Goal: Task Accomplishment & Management: Use online tool/utility

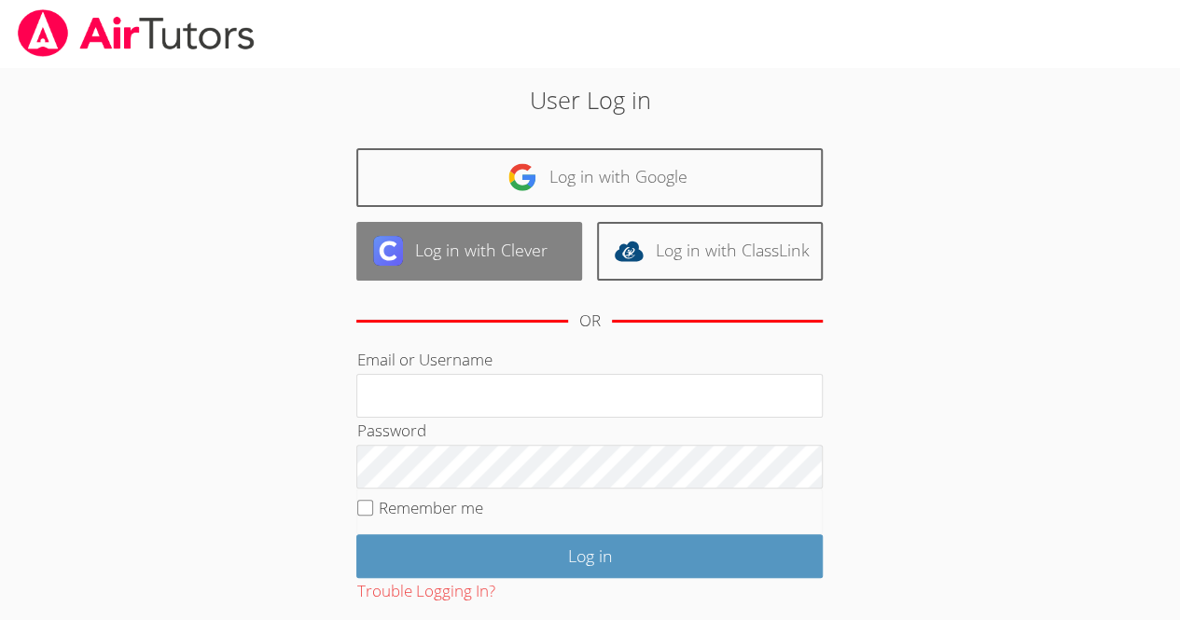
click at [549, 235] on link "Log in with Clever" at bounding box center [469, 251] width 226 height 59
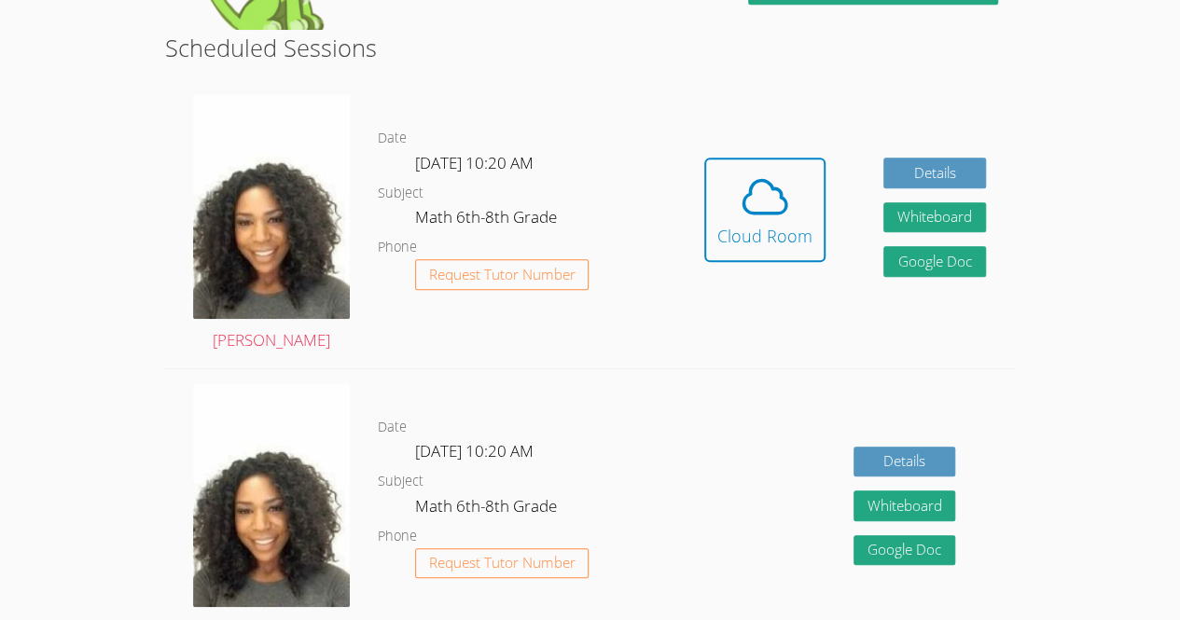
scroll to position [461, 0]
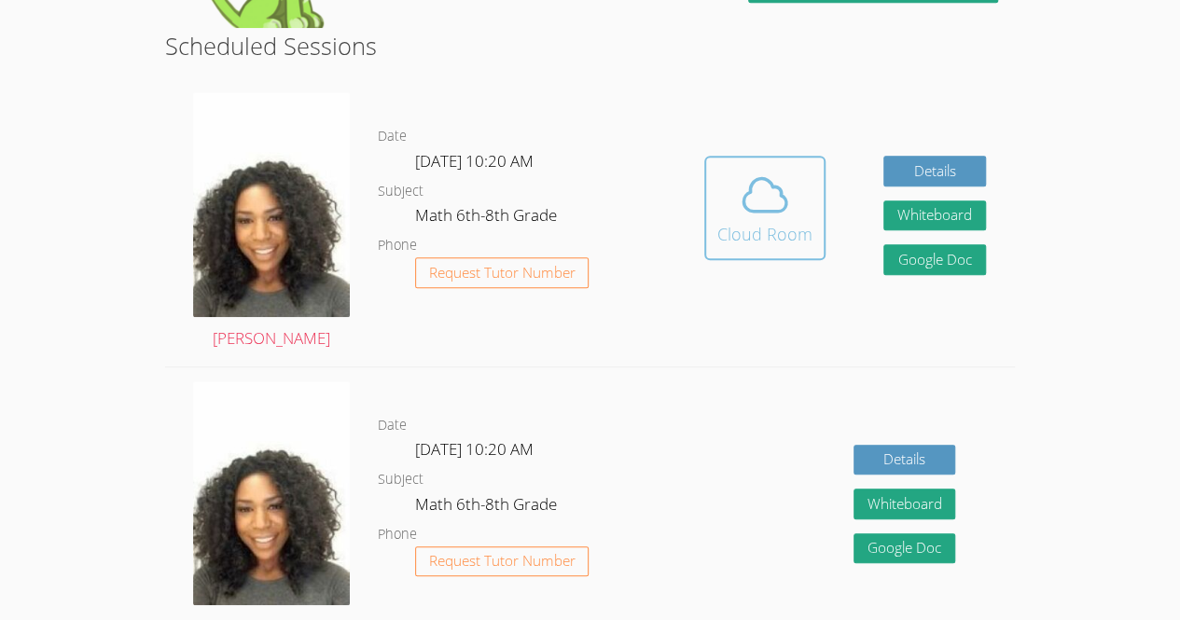
click at [741, 214] on icon at bounding box center [765, 195] width 52 height 52
click at [772, 191] on icon at bounding box center [765, 195] width 52 height 52
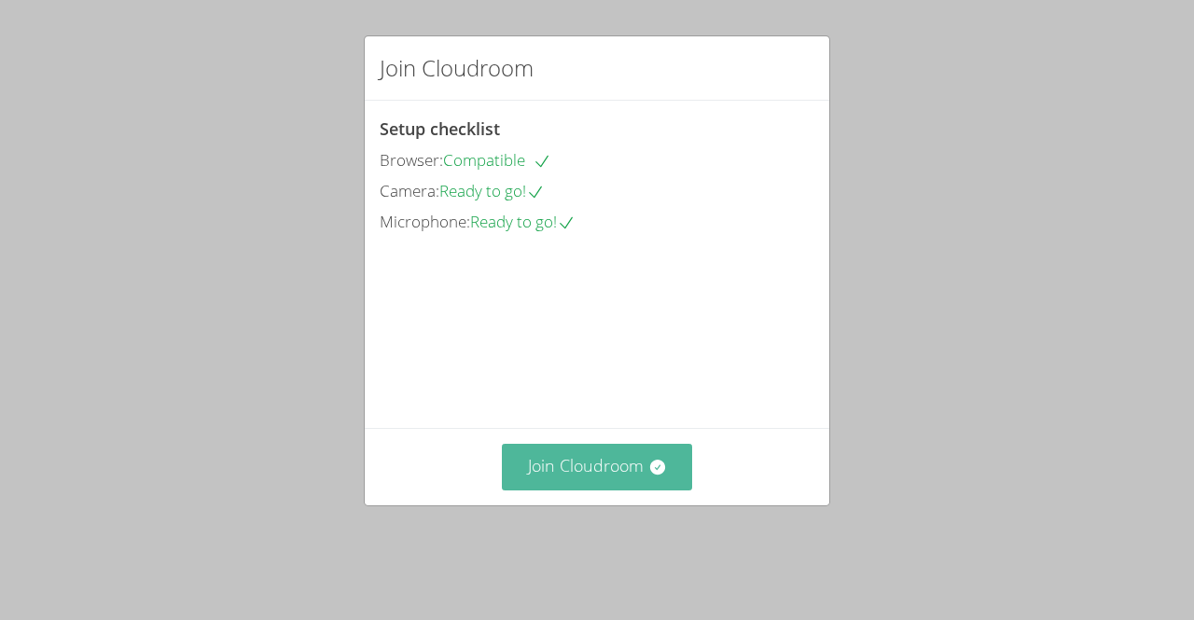
click at [616, 485] on button "Join Cloudroom" at bounding box center [597, 467] width 191 height 46
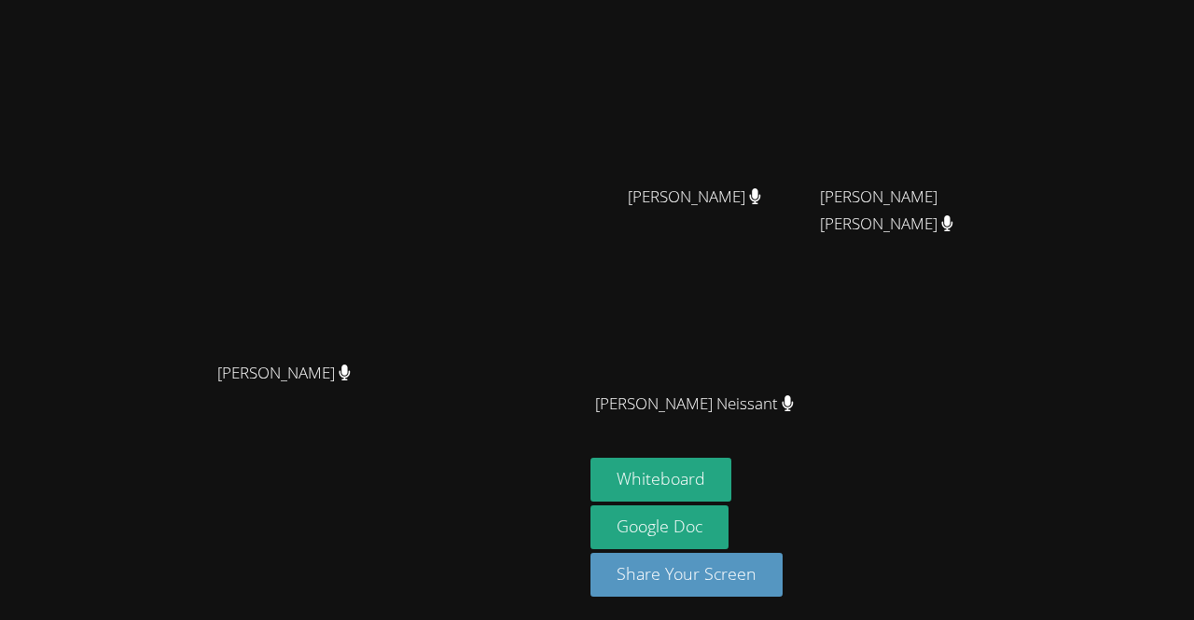
scroll to position [163, 0]
click at [731, 465] on button "Whiteboard" at bounding box center [660, 480] width 141 height 44
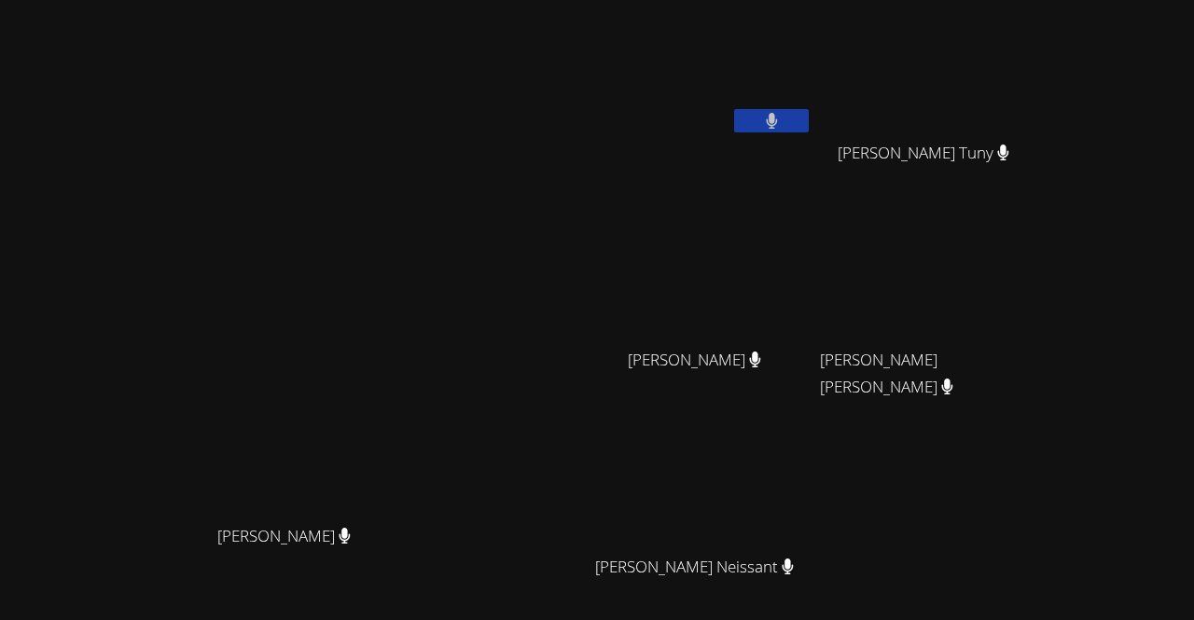
click at [800, 129] on video at bounding box center [701, 69] width 222 height 125
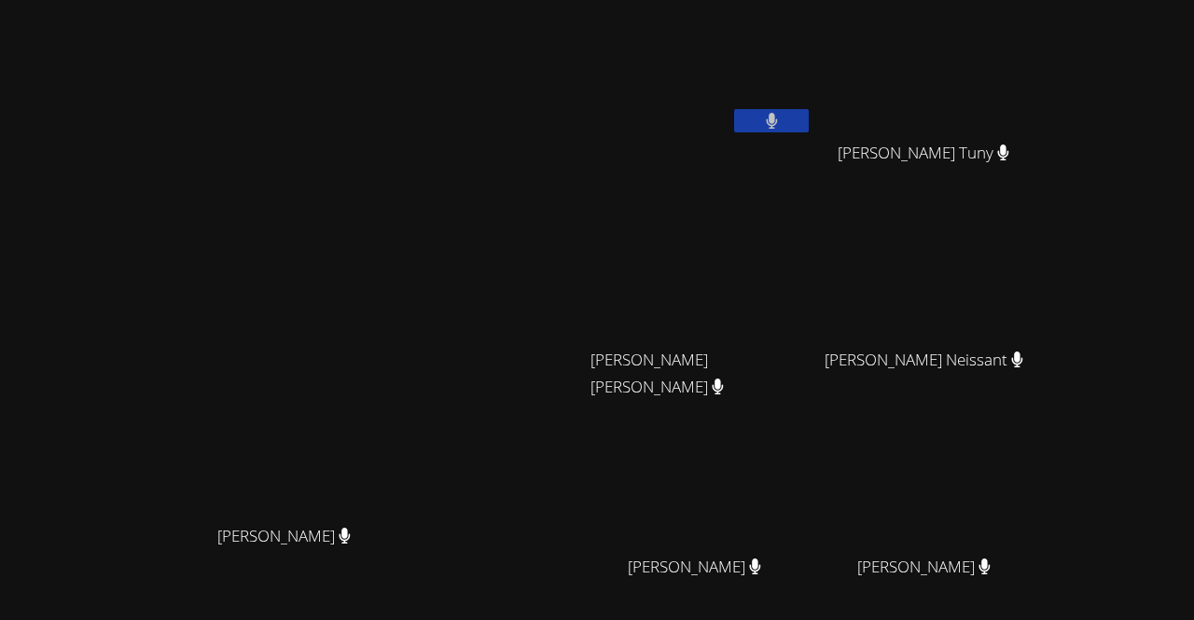
click at [812, 66] on video at bounding box center [701, 69] width 222 height 125
